Goal: Information Seeking & Learning: Find specific page/section

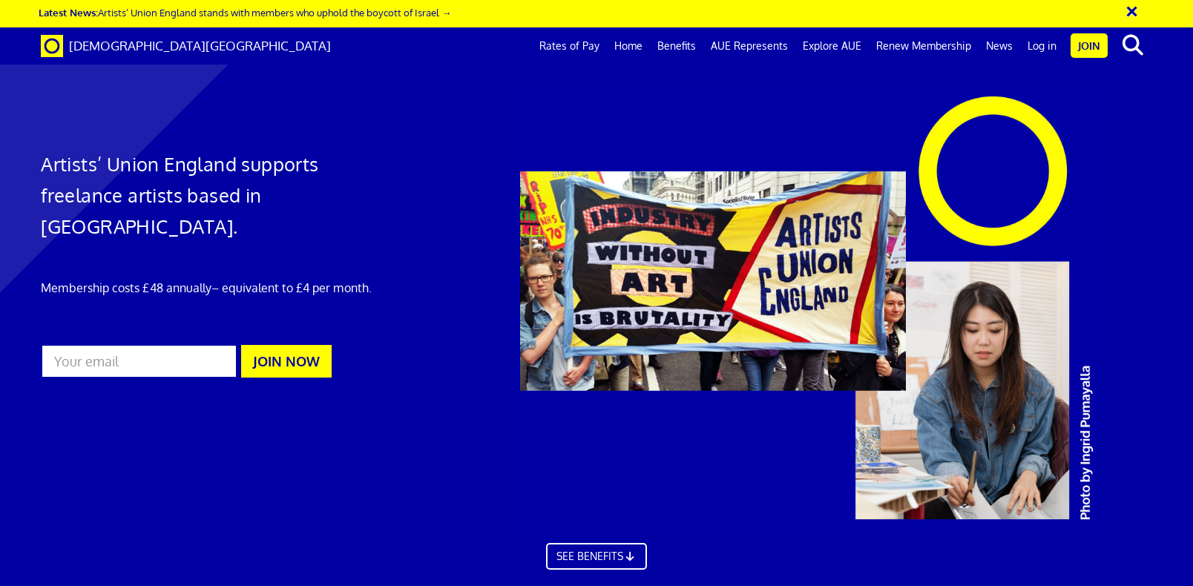
scroll to position [0, 13]
click at [588, 46] on link "Rates of Pay" at bounding box center [569, 45] width 75 height 37
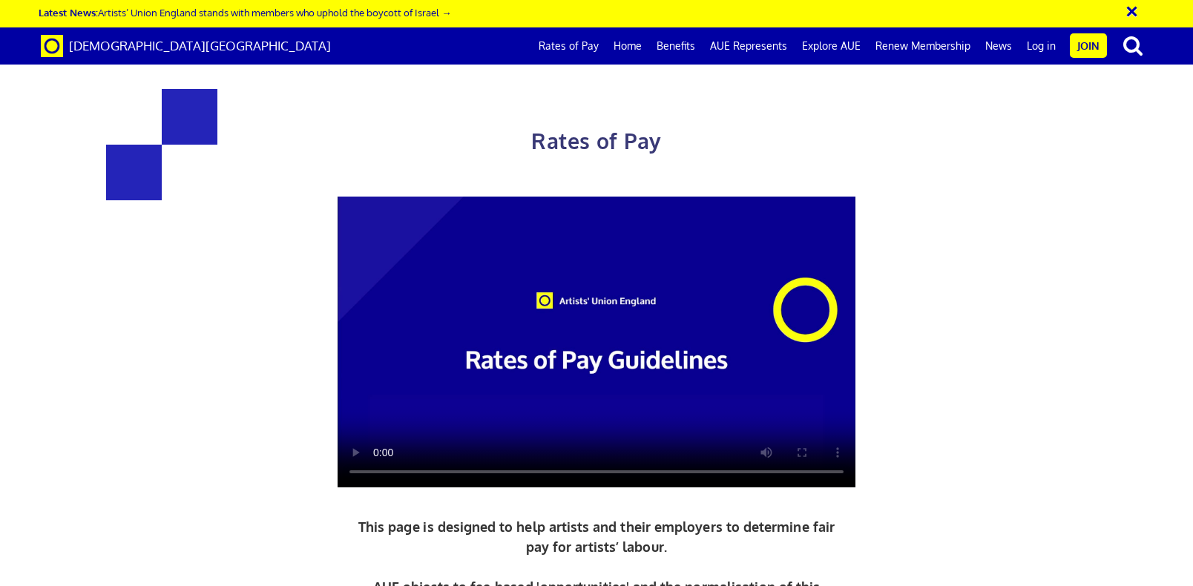
scroll to position [0, 13]
click at [82, 48] on span "[DEMOGRAPHIC_DATA][GEOGRAPHIC_DATA]" at bounding box center [200, 46] width 262 height 16
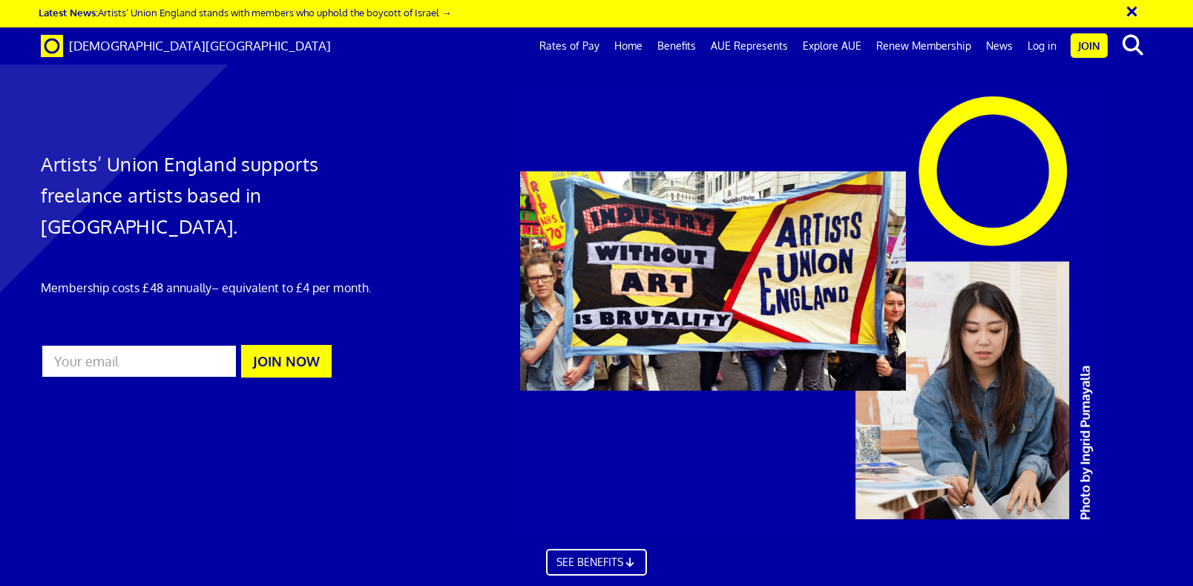
scroll to position [0, 13]
